Goal: Information Seeking & Learning: Learn about a topic

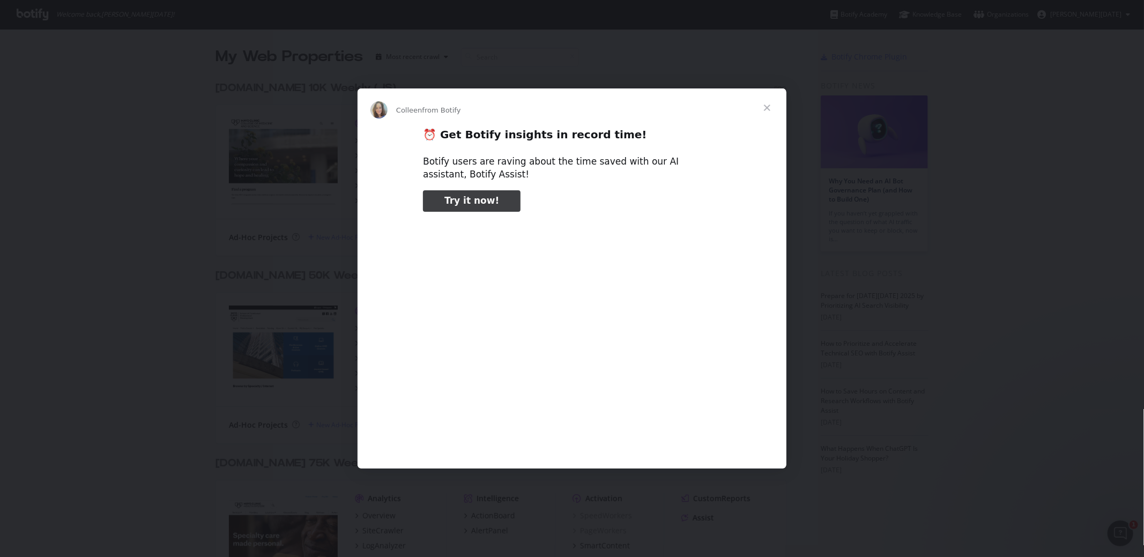
type input "82826"
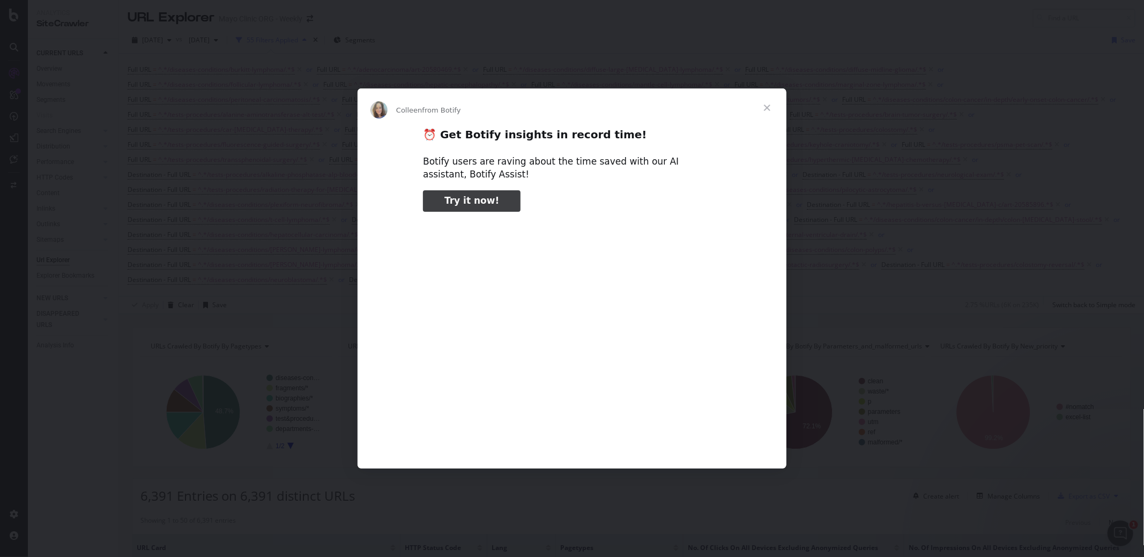
click at [766, 107] on span "Close" at bounding box center [767, 107] width 39 height 39
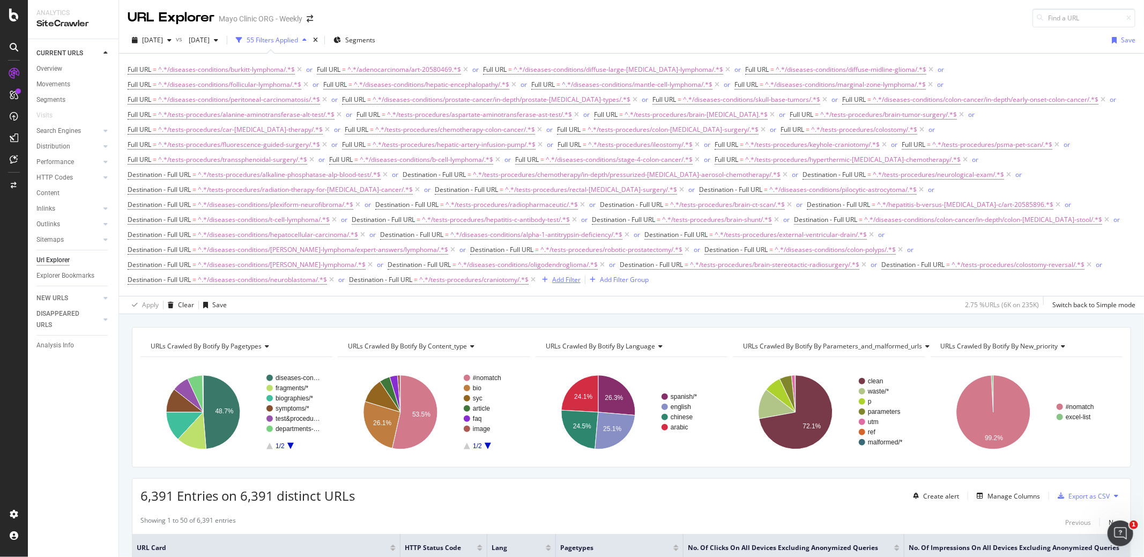
click at [569, 275] on div "Add Filter" at bounding box center [566, 279] width 28 height 9
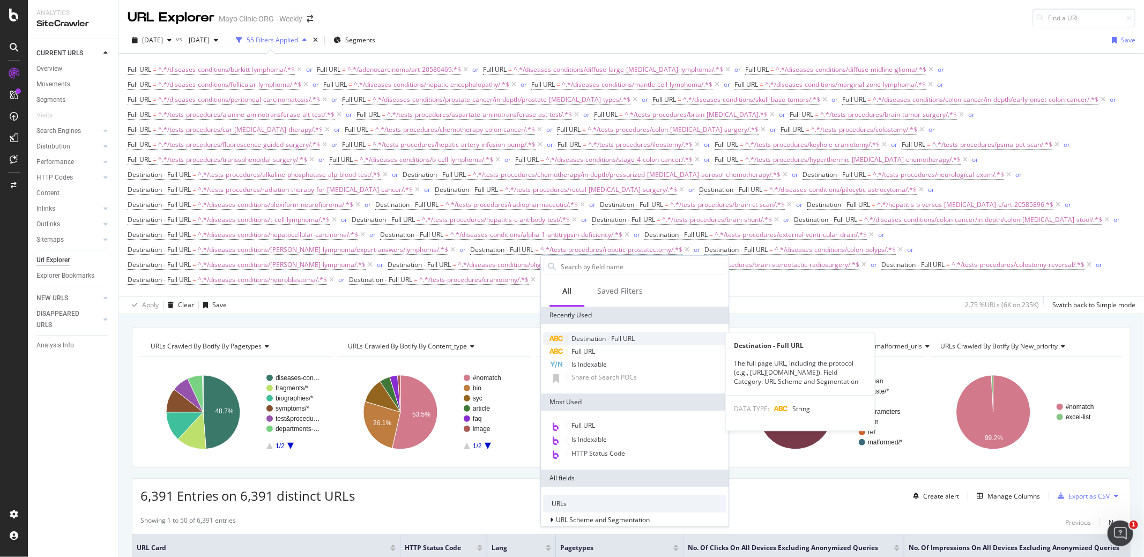
click at [581, 342] on div "Destination - Full URL" at bounding box center [603, 339] width 63 height 9
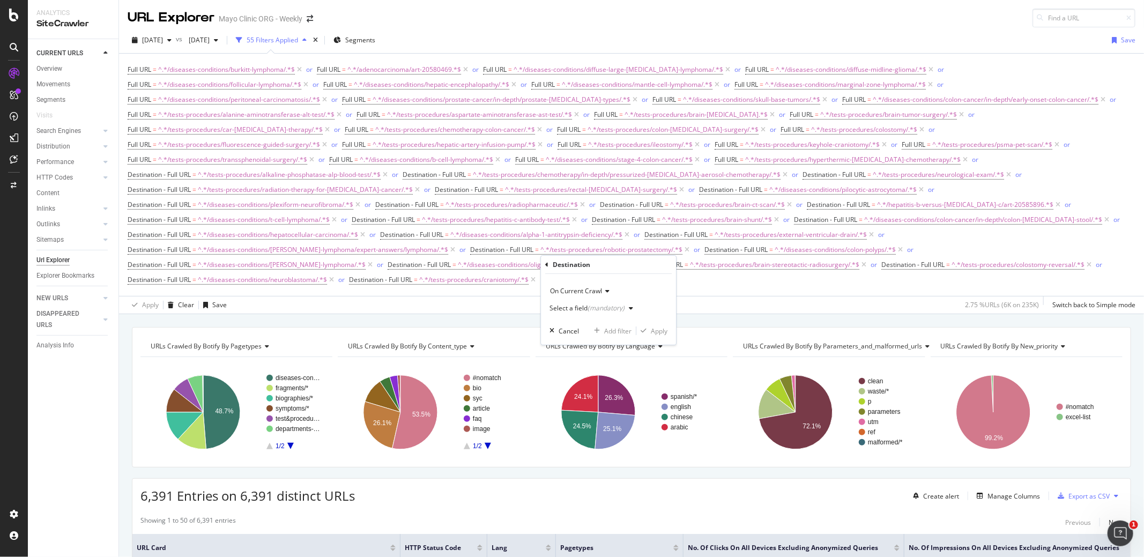
click at [588, 307] on div "(mandatory)" at bounding box center [606, 307] width 37 height 9
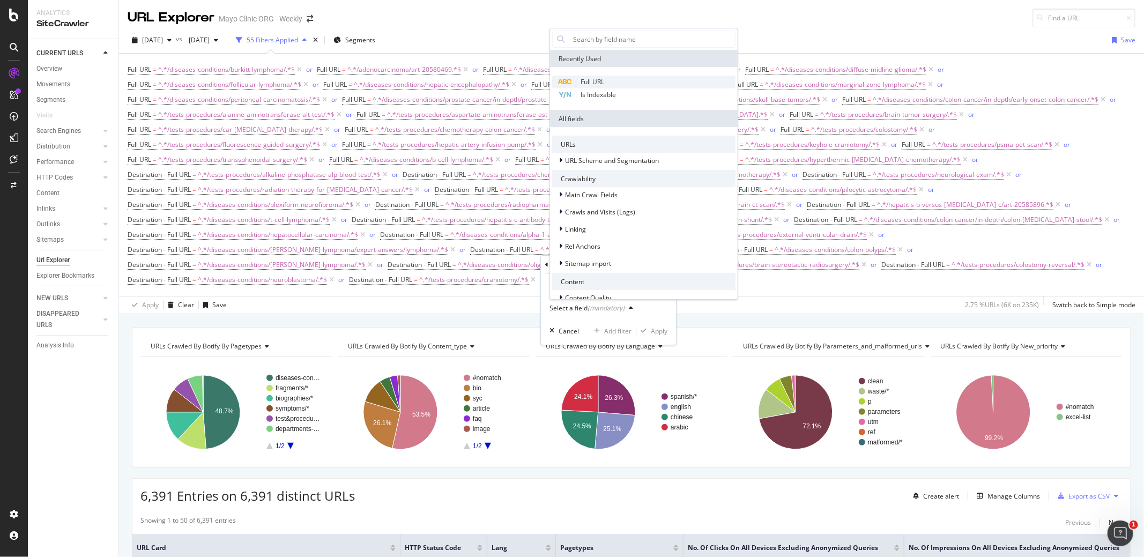
click at [591, 80] on span "Full URL" at bounding box center [593, 81] width 24 height 9
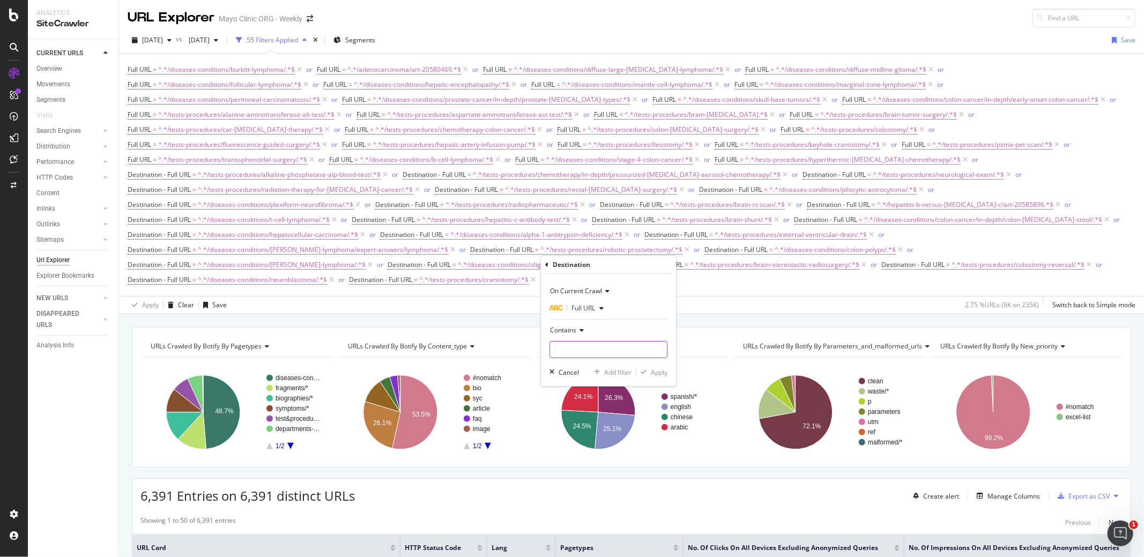
click at [581, 352] on input "text" at bounding box center [608, 349] width 117 height 17
paste input "/tests-procedures/colectomy/"
type input "/tests-procedures/colectomy/"
click at [656, 374] on div "Apply" at bounding box center [659, 372] width 17 height 9
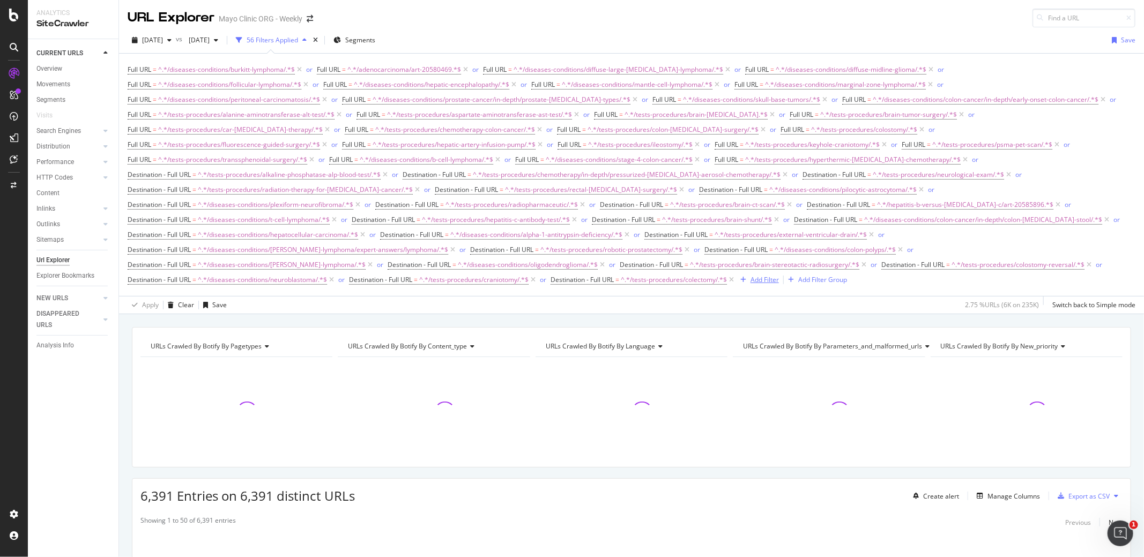
click at [773, 275] on div "Add Filter" at bounding box center [765, 279] width 28 height 9
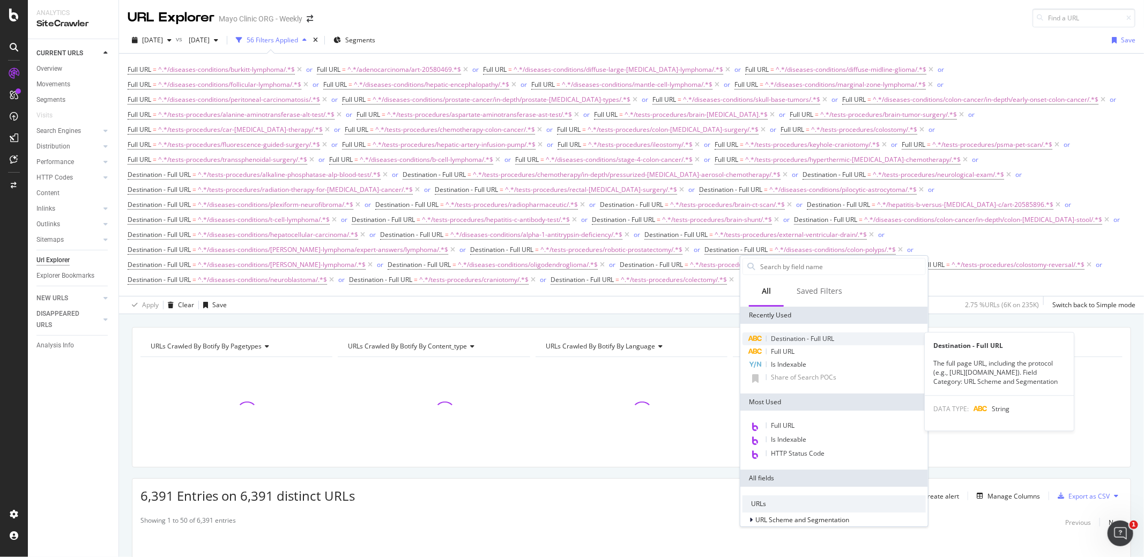
click at [797, 338] on span "Destination - Full URL" at bounding box center [802, 338] width 63 height 9
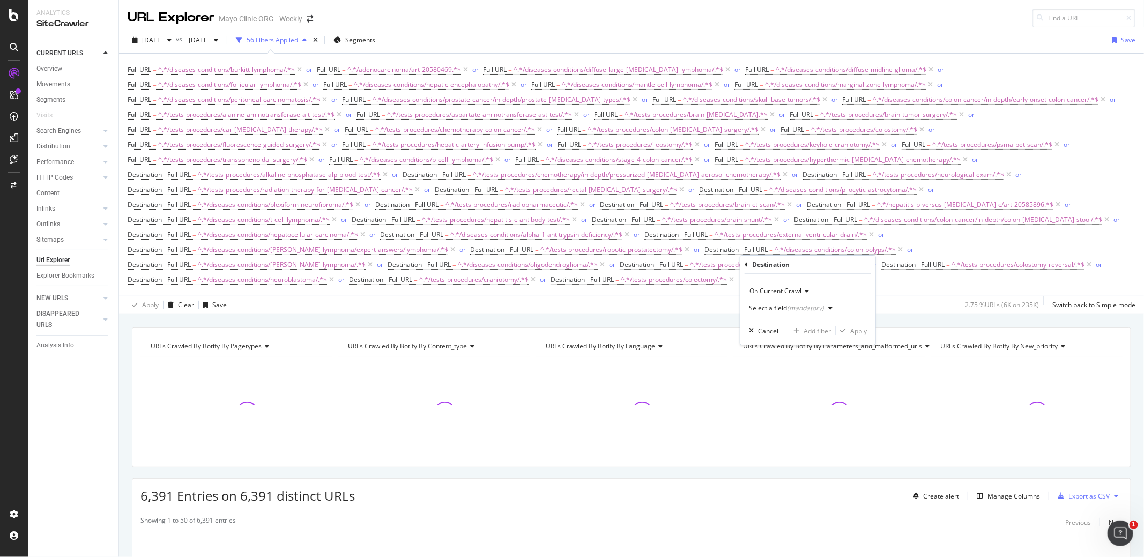
click at [780, 306] on div "Select a field (mandatory)" at bounding box center [786, 308] width 75 height 6
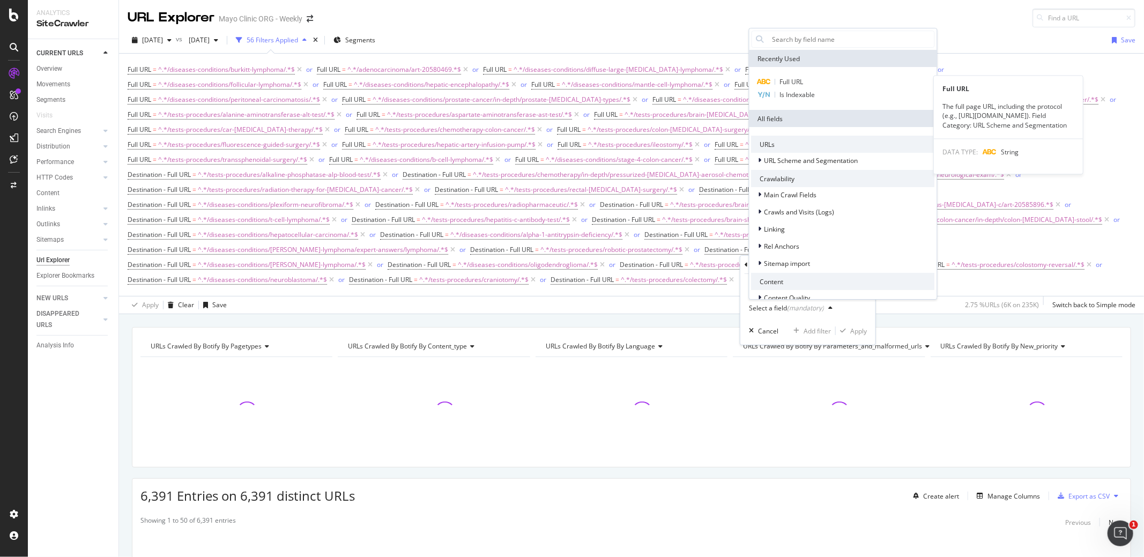
click at [778, 78] on div "Full URL" at bounding box center [843, 82] width 183 height 13
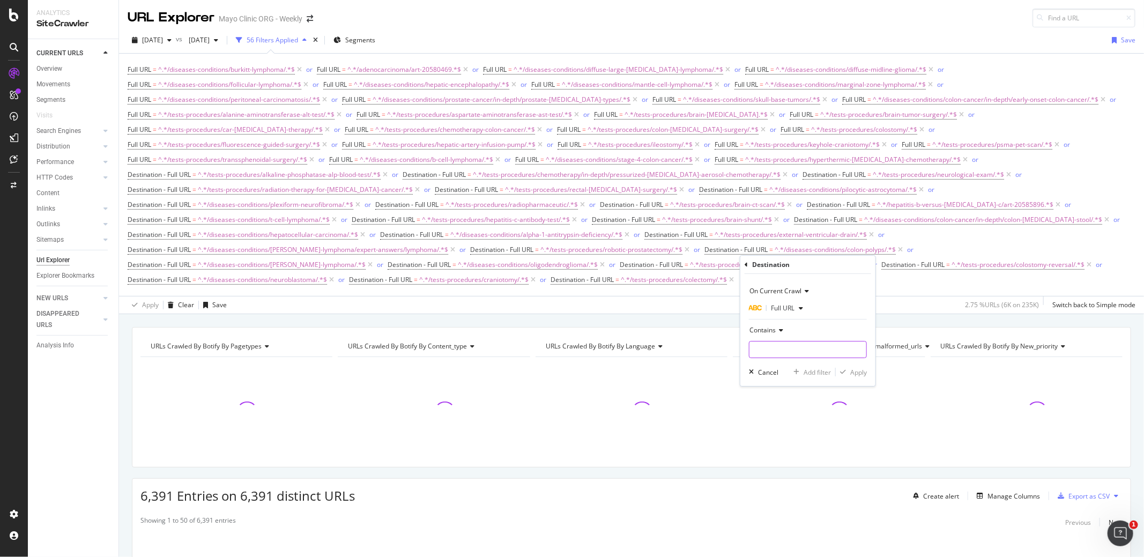
click at [764, 342] on input "text" at bounding box center [808, 349] width 117 height 17
paste input "/tests-procedures/proton-therapy-for-prostate-cancer/"
type input "/tests-procedures/proton-therapy-for-prostate-cancer/"
click at [854, 371] on div "Apply" at bounding box center [858, 372] width 17 height 9
